Goal: Task Accomplishment & Management: Use online tool/utility

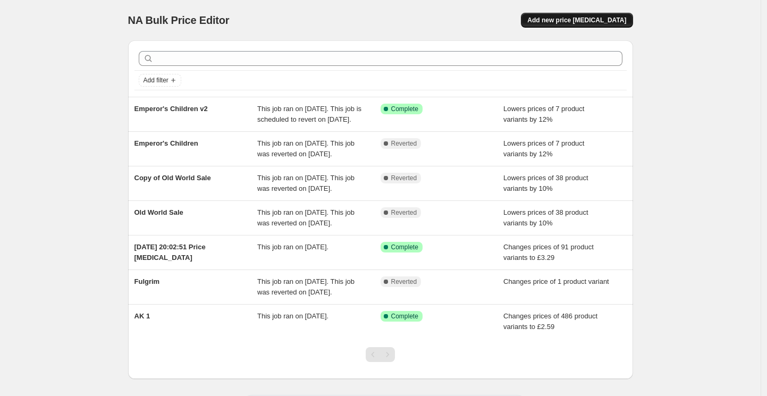
click at [579, 17] on span "Add new price [MEDICAL_DATA]" at bounding box center [576, 20] width 99 height 8
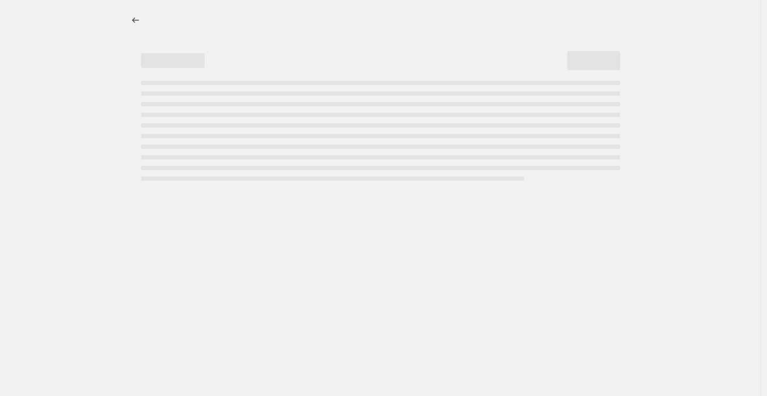
select select "percentage"
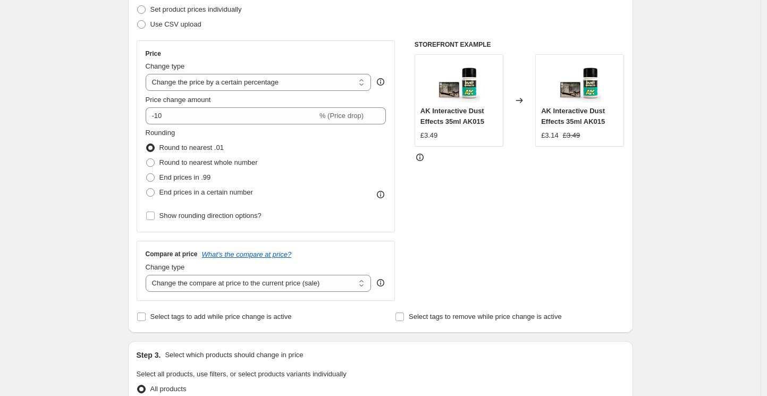
scroll to position [156, 0]
click at [154, 177] on span at bounding box center [150, 176] width 8 height 8
click at [147, 173] on input "End prices in .99" at bounding box center [146, 172] width 1 height 1
radio input "true"
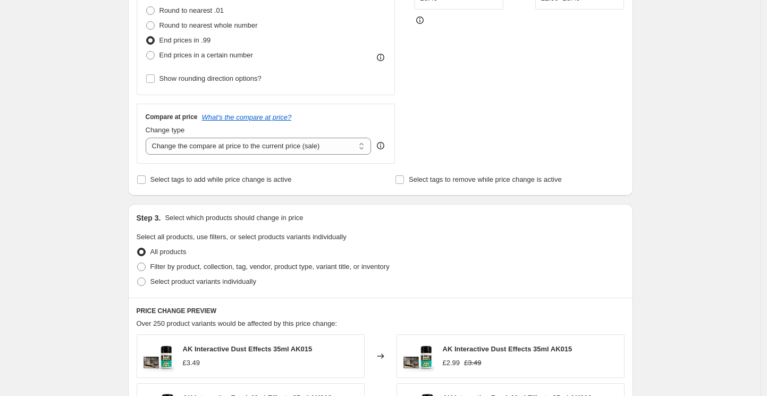
scroll to position [294, 0]
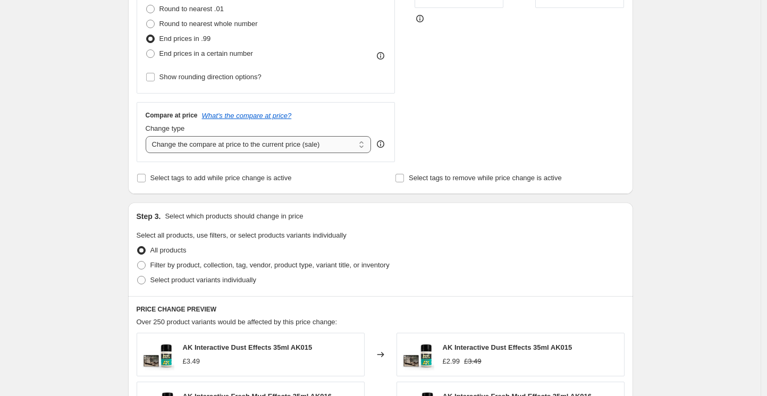
click at [217, 142] on select "Change the compare at price to the current price (sale) Change the compare at p…" at bounding box center [259, 144] width 226 height 17
select select "no_change"
click at [148, 136] on select "Change the compare at price to the current price (sale) Change the compare at p…" at bounding box center [259, 144] width 226 height 17
click at [62, 190] on div "Create new price [MEDICAL_DATA]. This page is ready Create new price [MEDICAL_D…" at bounding box center [380, 237] width 760 height 1062
click at [146, 177] on input "Select tags to add while price change is active" at bounding box center [141, 178] width 8 height 8
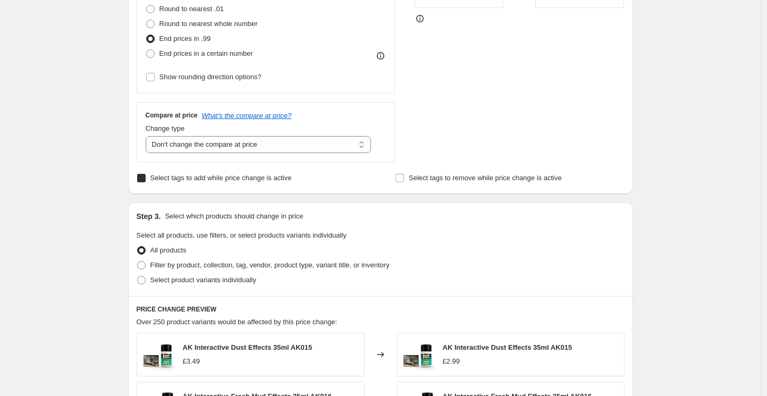
checkbox input "true"
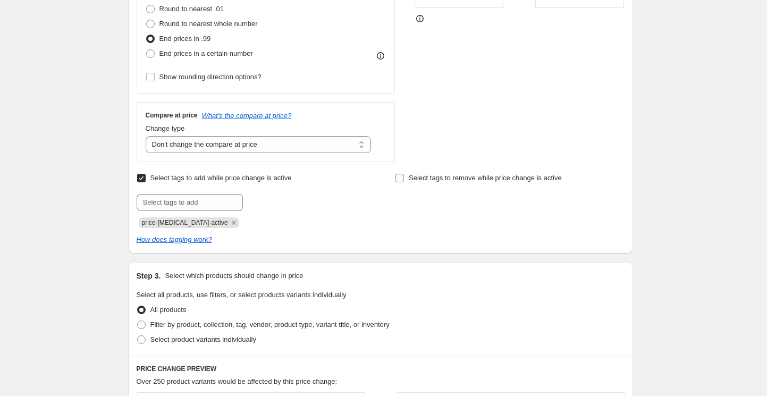
click at [404, 178] on input "Select tags to remove while price change is active" at bounding box center [399, 178] width 8 height 8
checkbox input "true"
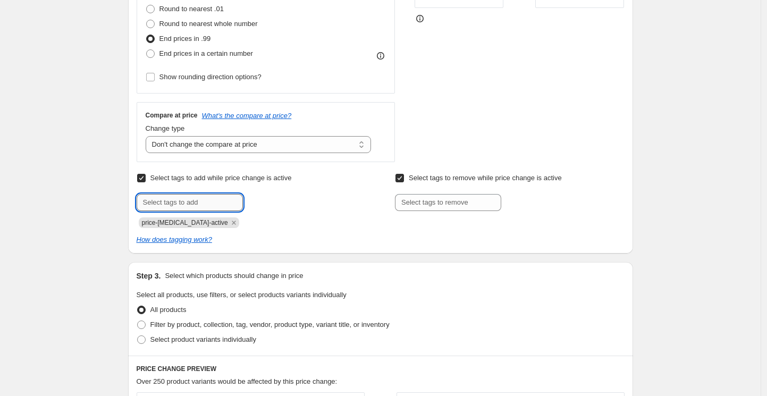
click at [150, 203] on input "text" at bounding box center [190, 202] width 106 height 17
type input "Price Drop"
click at [56, 200] on div "Create new price [MEDICAL_DATA]. This page is ready Create new price [MEDICAL_D…" at bounding box center [380, 266] width 760 height 1121
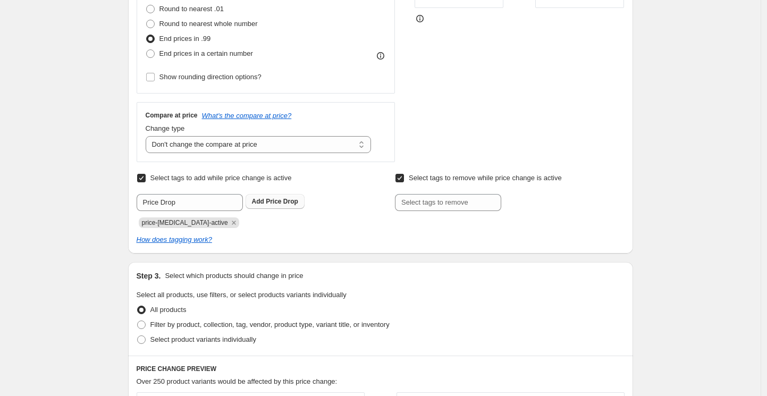
click at [268, 198] on span "Add Price Drop" at bounding box center [275, 201] width 46 height 8
click at [229, 221] on icon "Remove price-change-job-active" at bounding box center [234, 223] width 10 height 10
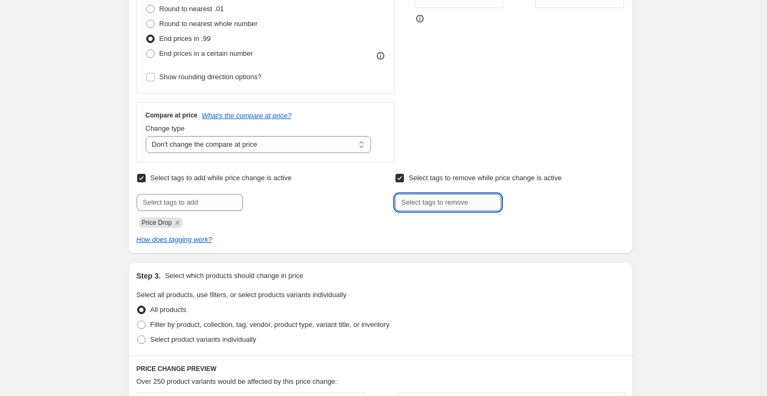
click at [439, 206] on input "text" at bounding box center [448, 202] width 106 height 17
type input "Price Drop"
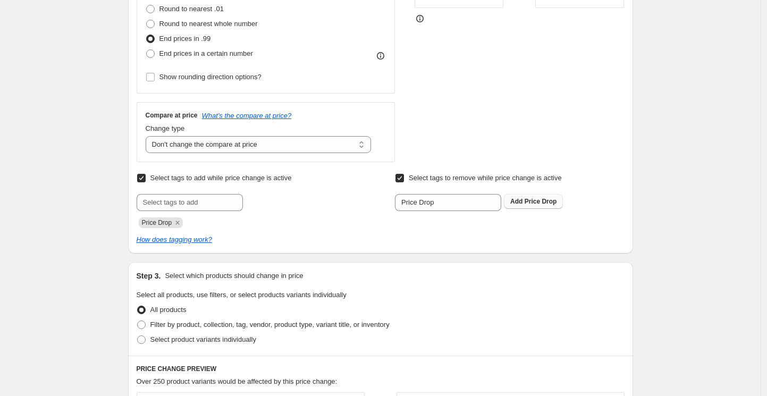
click at [526, 204] on span "Add Price Drop" at bounding box center [533, 201] width 46 height 8
click at [102, 242] on div "Create new price [MEDICAL_DATA]. This page is ready Create new price [MEDICAL_D…" at bounding box center [380, 266] width 760 height 1121
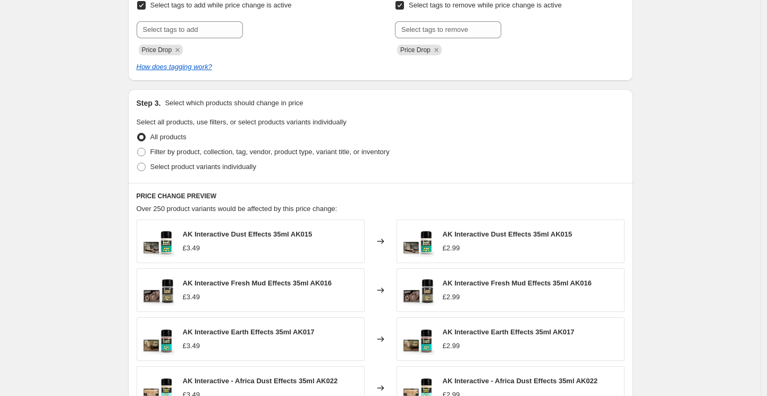
scroll to position [467, 0]
click at [145, 154] on span at bounding box center [141, 151] width 8 height 8
click at [138, 148] on input "Filter by product, collection, tag, vendor, product type, variant title, or inv…" at bounding box center [137, 147] width 1 height 1
radio input "true"
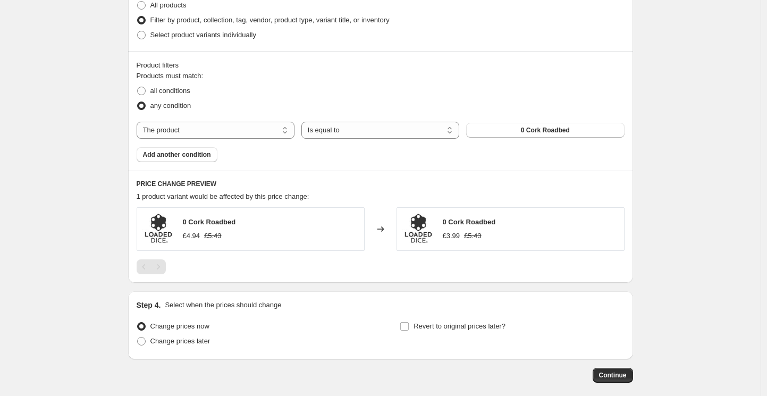
scroll to position [631, 0]
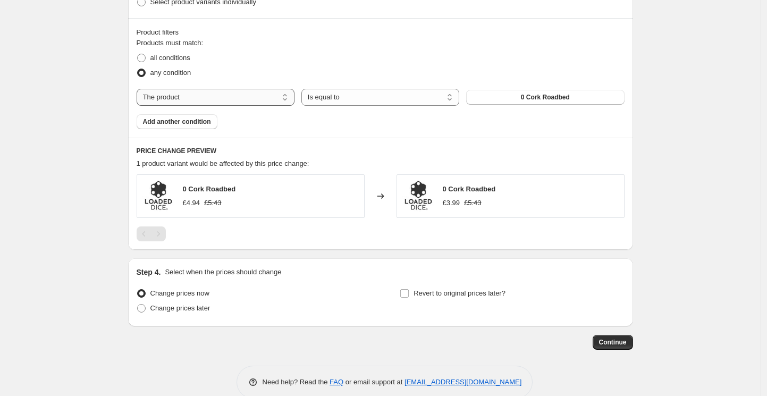
click at [256, 98] on select "The product The product's collection The product's tag The product's vendor The…" at bounding box center [216, 97] width 158 height 17
select select "collection"
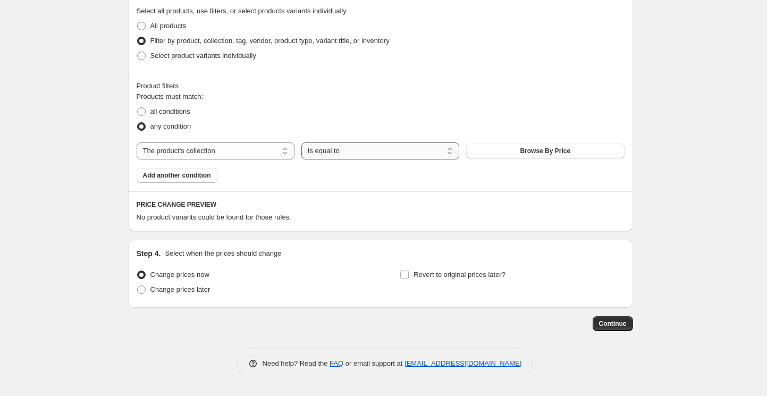
scroll to position [577, 0]
click at [528, 152] on span "Browse By Price" at bounding box center [545, 151] width 50 height 8
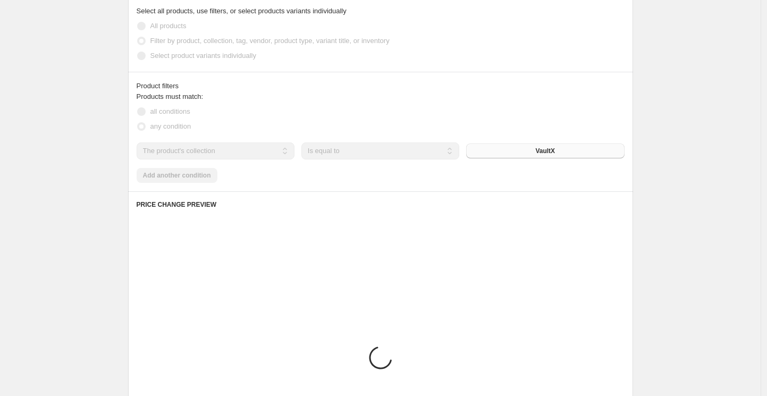
click at [90, 174] on div "Create new price [MEDICAL_DATA]. This page is ready Create new price [MEDICAL_D…" at bounding box center [380, 43] width 760 height 1241
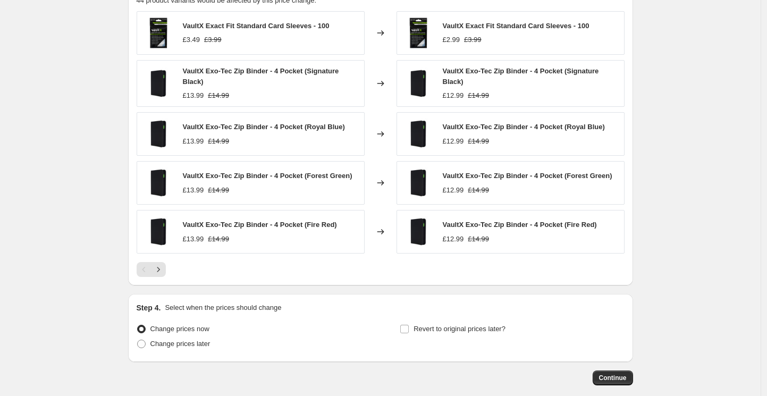
scroll to position [848, 0]
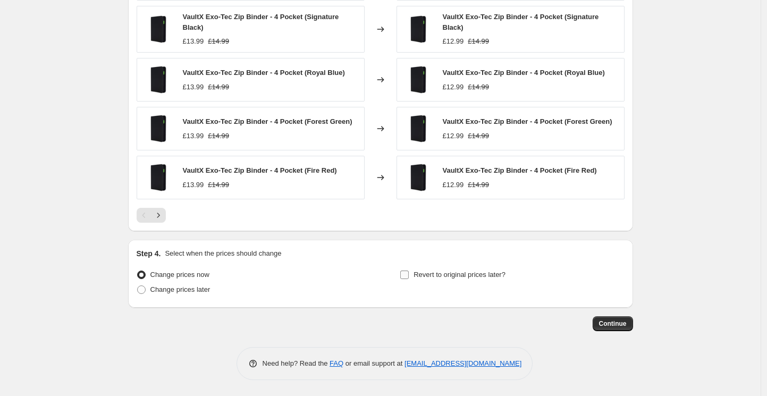
click at [408, 274] on input "Revert to original prices later?" at bounding box center [404, 274] width 8 height 8
checkbox input "true"
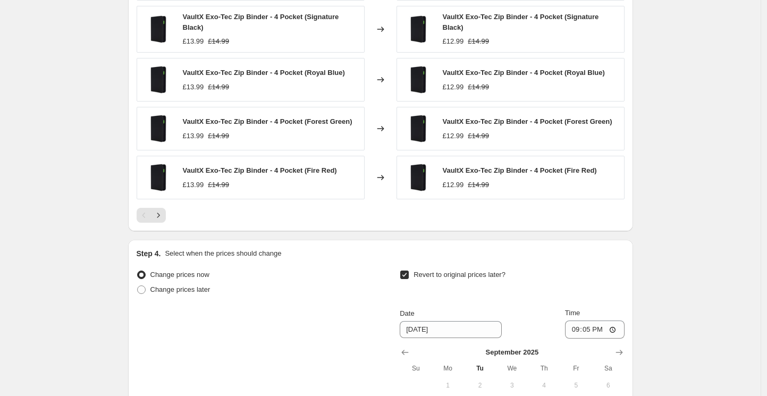
scroll to position [1030, 0]
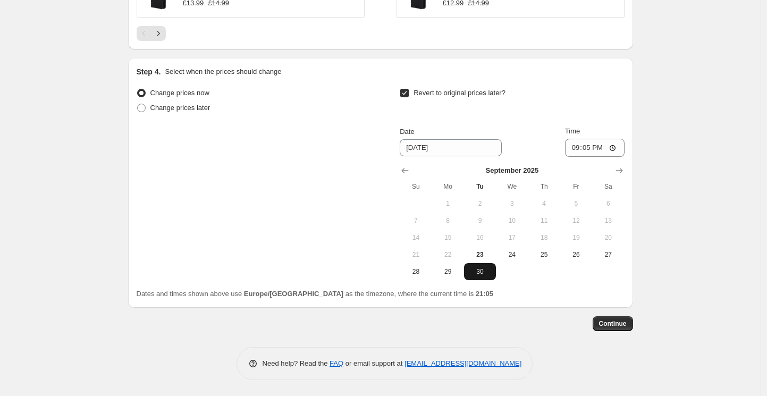
click at [481, 272] on span "30" at bounding box center [479, 271] width 23 height 8
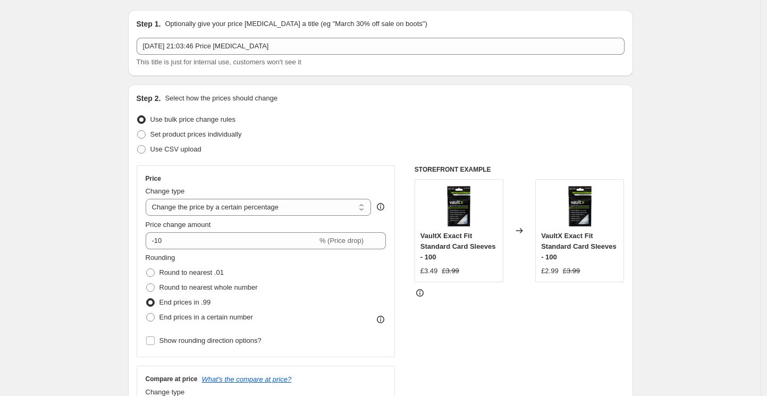
scroll to position [0, 0]
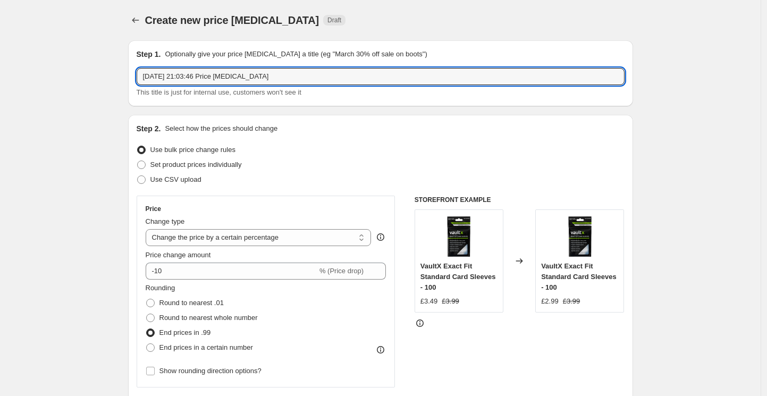
drag, startPoint x: 280, startPoint y: 78, endPoint x: 129, endPoint y: 74, distance: 151.4
type input "VaultX Price Drop"
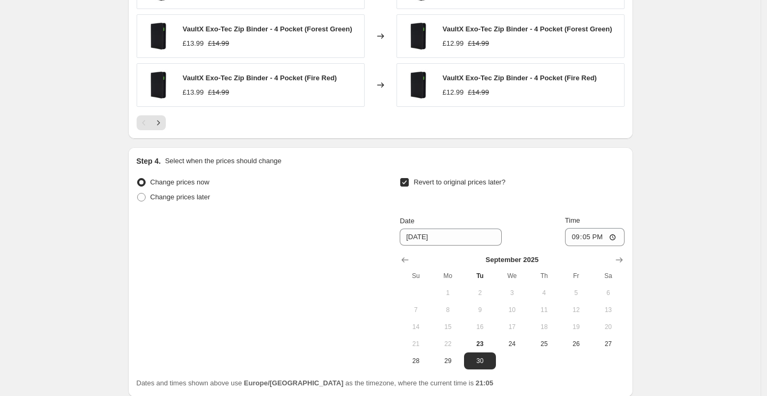
scroll to position [1030, 0]
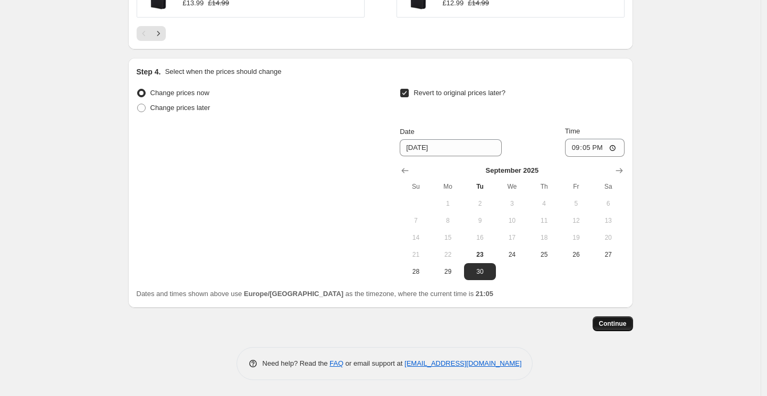
click at [614, 325] on span "Continue" at bounding box center [613, 323] width 28 height 8
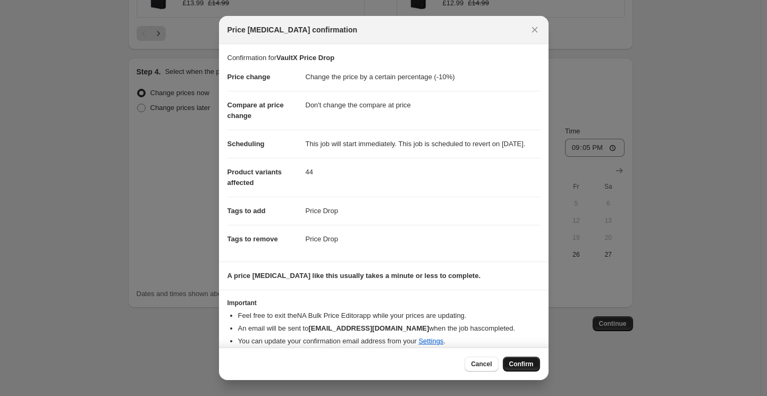
click at [517, 363] on span "Confirm" at bounding box center [521, 364] width 24 height 8
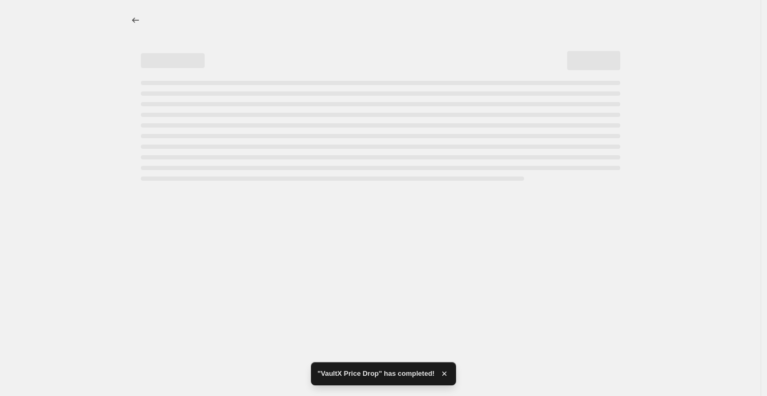
select select "percentage"
select select "no_change"
select select "collection"
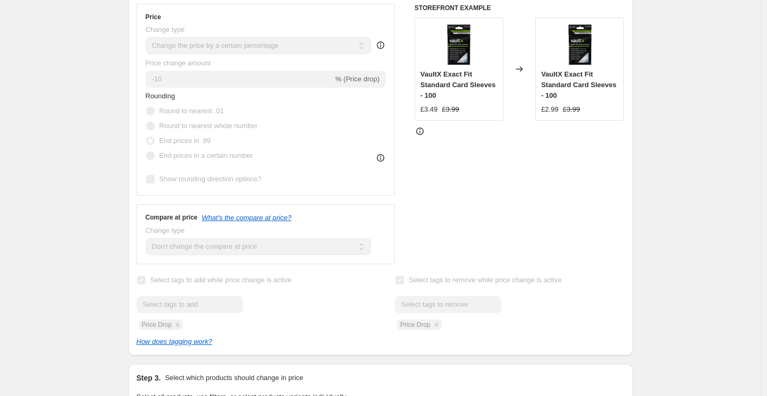
scroll to position [291, 0]
